Goal: Task Accomplishment & Management: Manage account settings

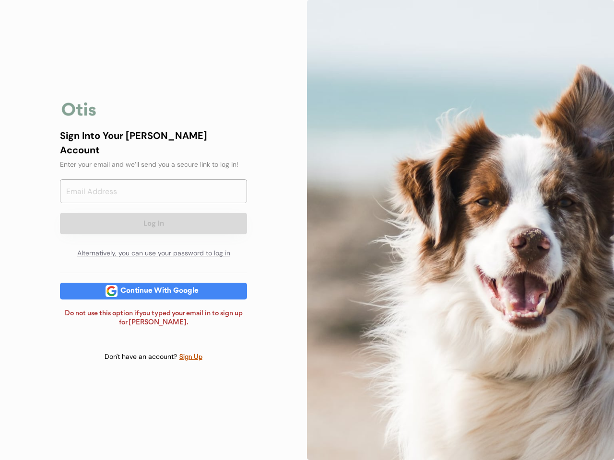
click at [307, 230] on div at bounding box center [460, 230] width 307 height 460
click at [153, 230] on div "Log In Alternatively, you can use your password to log in" at bounding box center [153, 221] width 187 height 84
click at [79, 116] on div at bounding box center [79, 109] width 38 height 19
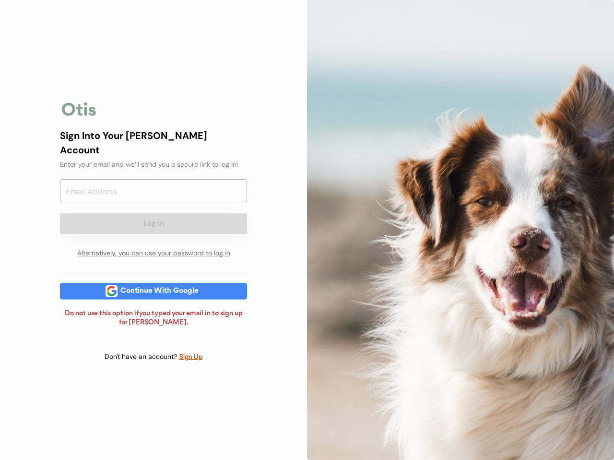
click at [153, 196] on input "email" at bounding box center [153, 191] width 187 height 24
click at [153, 149] on div "Sign Into Your [PERSON_NAME] Account" at bounding box center [153, 142] width 187 height 29
click at [153, 142] on div "Sign Into Your [PERSON_NAME] Account" at bounding box center [153, 142] width 187 height 29
click at [153, 160] on div "Enter your email and we’ll send you a secure link to log in!" at bounding box center [153, 165] width 187 height 10
click at [153, 215] on button "Log In" at bounding box center [153, 224] width 187 height 22
